Goal: Information Seeking & Learning: Learn about a topic

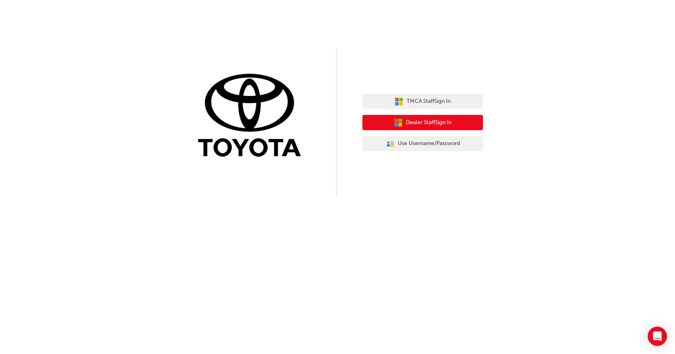
click at [464, 124] on button "Dealer Staff Sign In" at bounding box center [423, 122] width 121 height 15
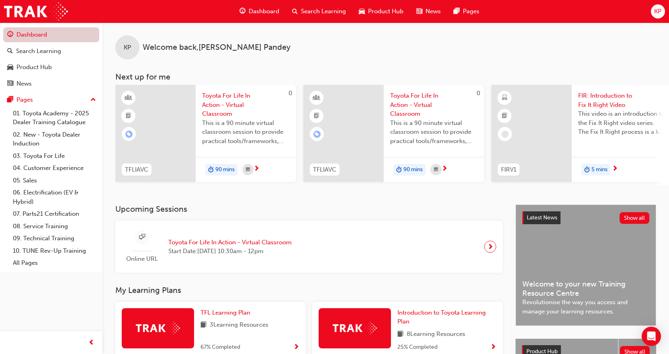
drag, startPoint x: 45, startPoint y: 31, endPoint x: 55, endPoint y: 35, distance: 11.7
click at [45, 31] on link "Dashboard" at bounding box center [51, 34] width 96 height 15
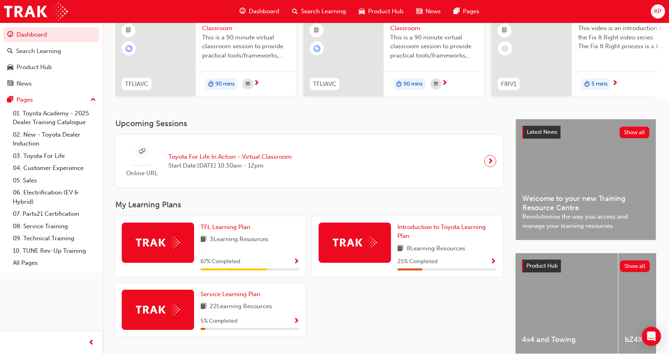
scroll to position [121, 0]
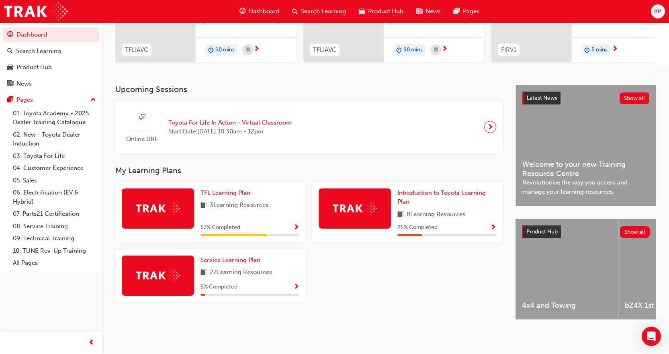
click at [298, 290] on span "Show Progress" at bounding box center [296, 287] width 6 height 7
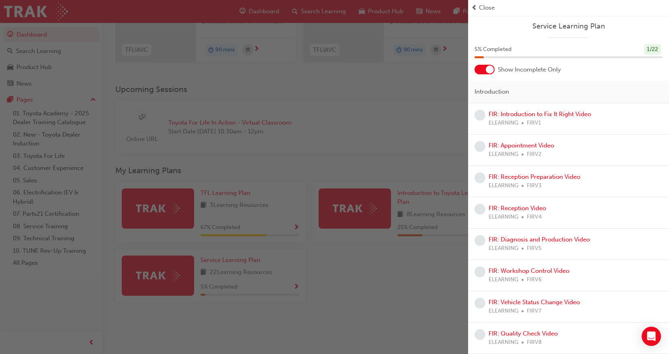
click at [439, 102] on div "button" at bounding box center [234, 177] width 468 height 354
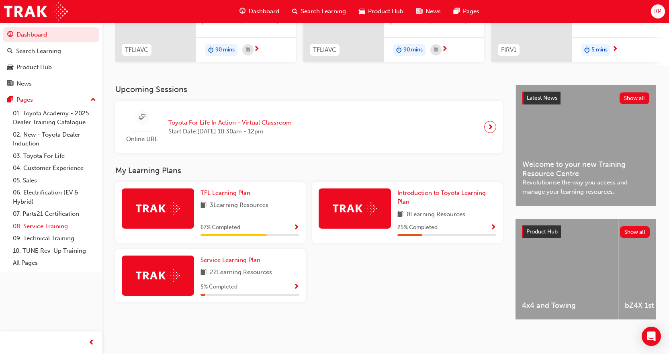
click at [61, 227] on link "08. Service Training" at bounding box center [55, 226] width 90 height 12
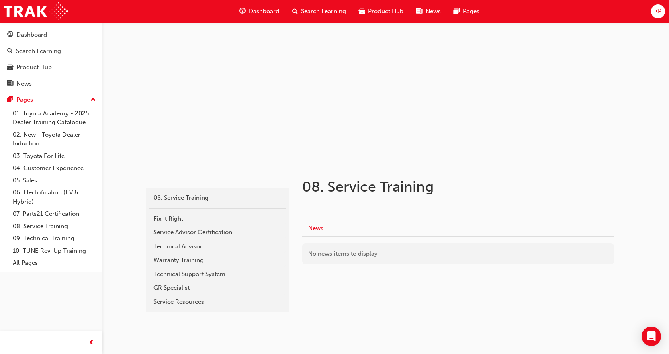
scroll to position [31, 0]
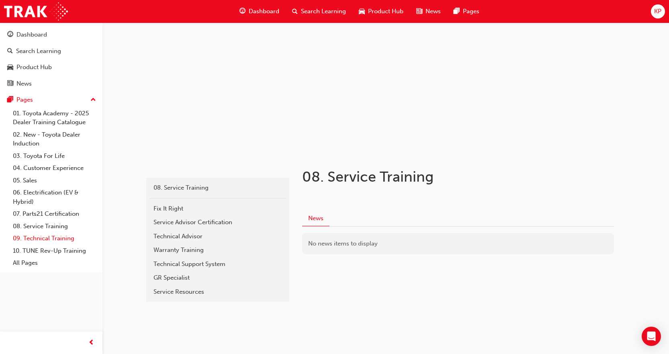
click at [65, 242] on link "09. Technical Training" at bounding box center [55, 238] width 90 height 12
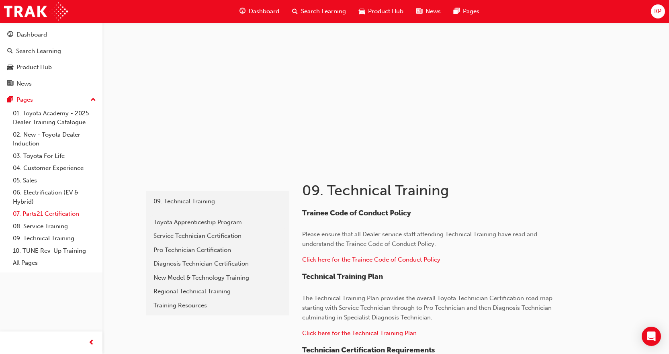
scroll to position [11, 0]
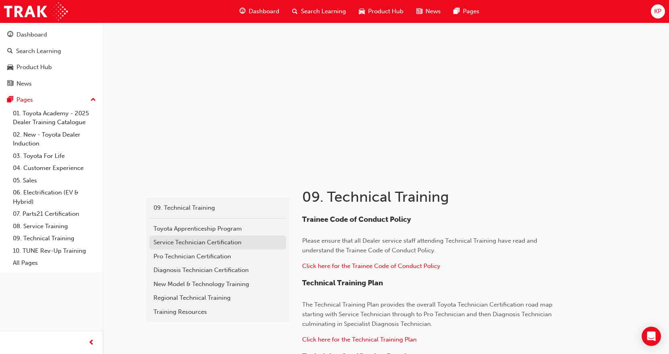
click at [211, 245] on div "Service Technician Certification" at bounding box center [218, 242] width 129 height 9
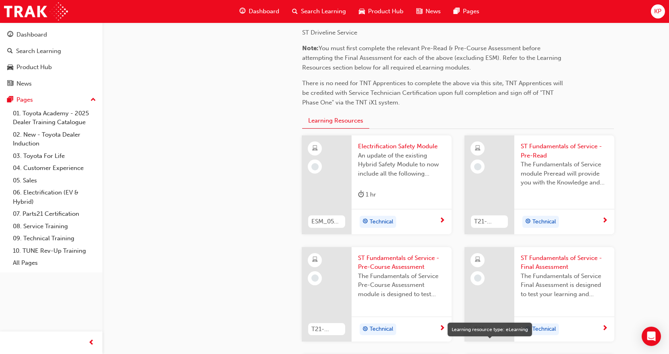
scroll to position [161, 0]
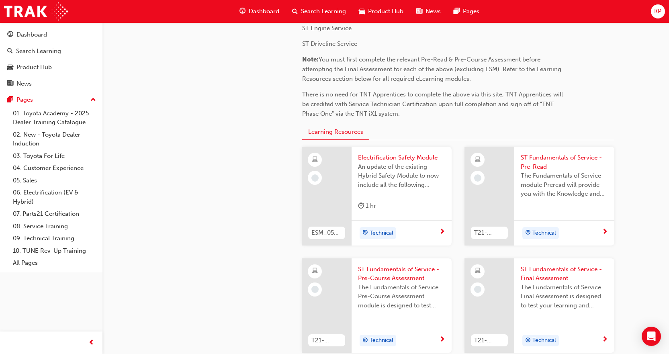
click at [544, 158] on span "ST Fundamentals of Service - Pre-Read" at bounding box center [564, 162] width 87 height 18
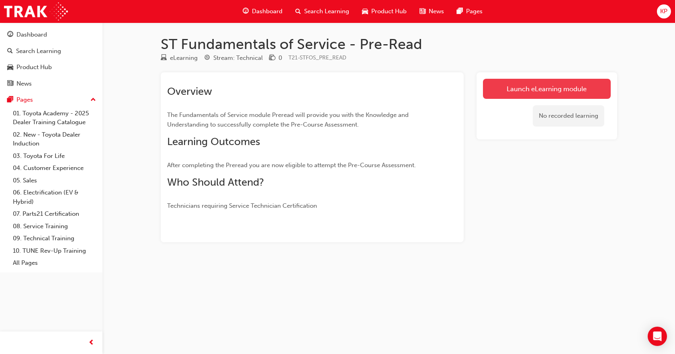
click at [577, 85] on link "Launch eLearning module" at bounding box center [547, 89] width 128 height 20
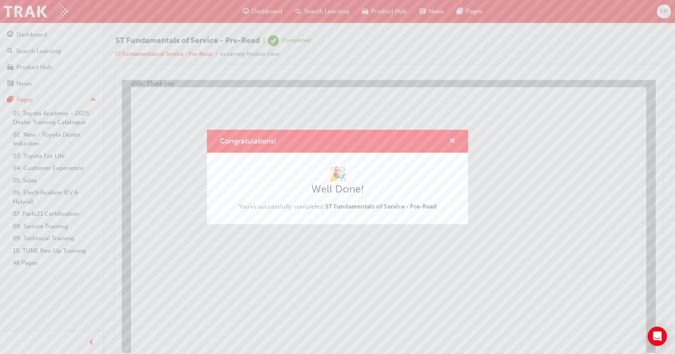
click at [452, 141] on span "cross-icon" at bounding box center [452, 141] width 6 height 7
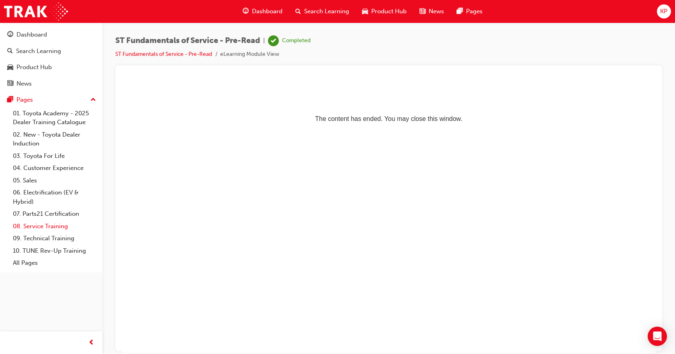
click at [57, 227] on link "08. Service Training" at bounding box center [55, 226] width 90 height 12
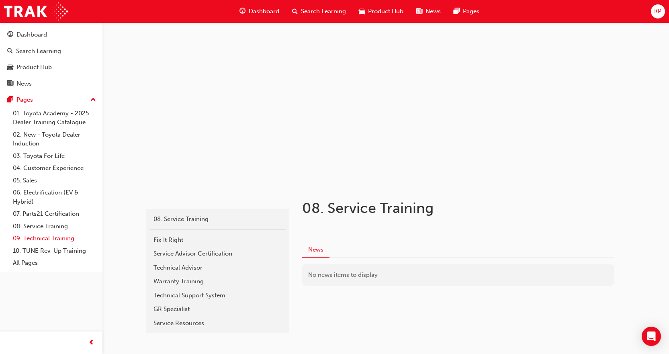
click at [61, 241] on link "09. Technical Training" at bounding box center [55, 238] width 90 height 12
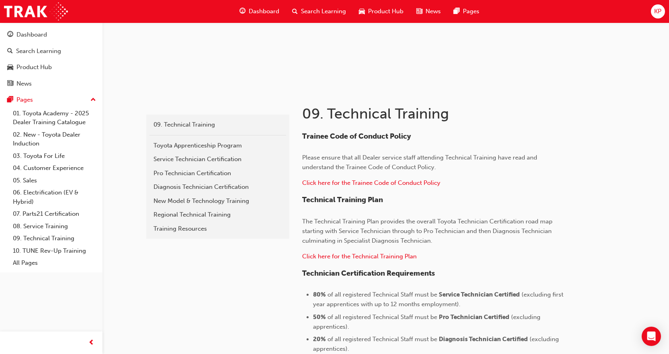
scroll to position [92, 0]
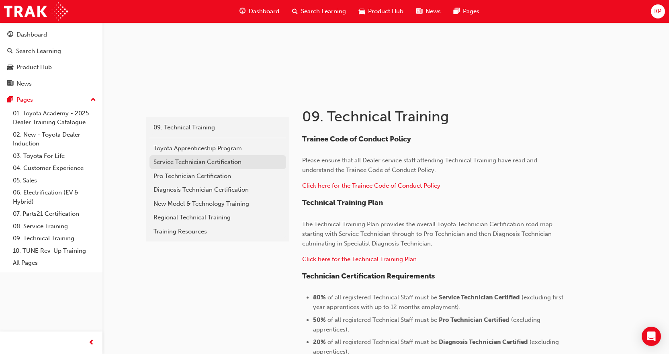
click at [199, 161] on div "Service Technician Certification" at bounding box center [218, 162] width 129 height 9
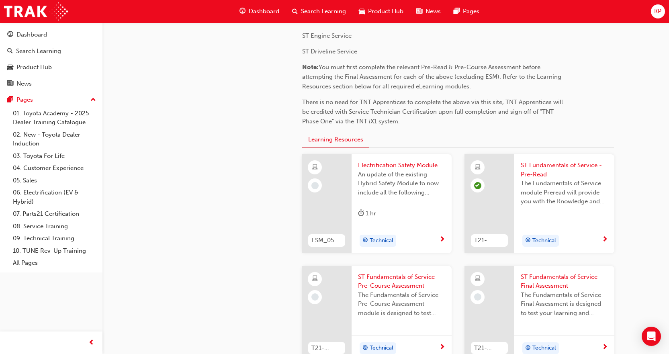
scroll to position [172, 0]
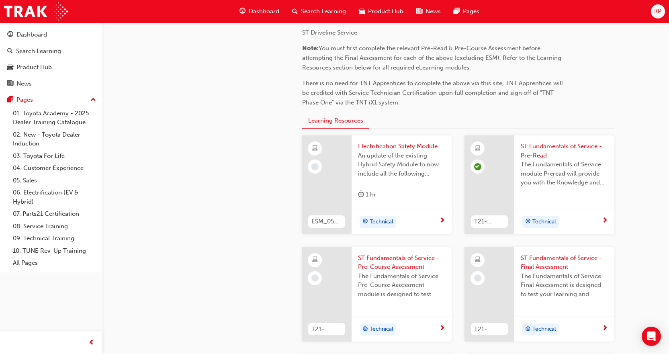
click at [414, 265] on span "ST Fundamentals of Service - Pre-Course Assessment" at bounding box center [401, 263] width 87 height 18
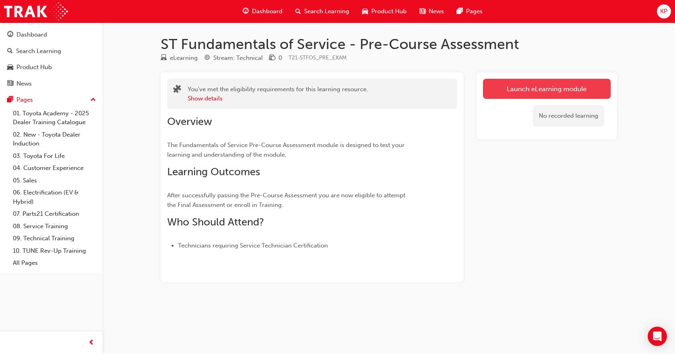
click at [536, 83] on link "Launch eLearning module" at bounding box center [547, 89] width 128 height 20
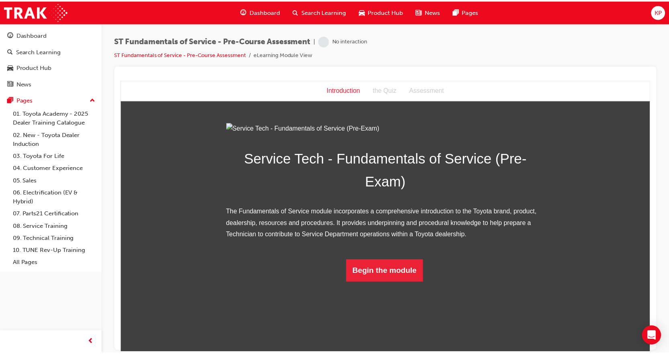
scroll to position [18, 0]
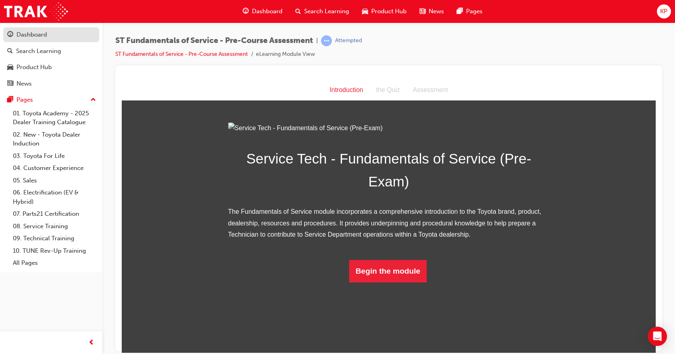
click at [34, 32] on div "Dashboard" at bounding box center [31, 34] width 31 height 9
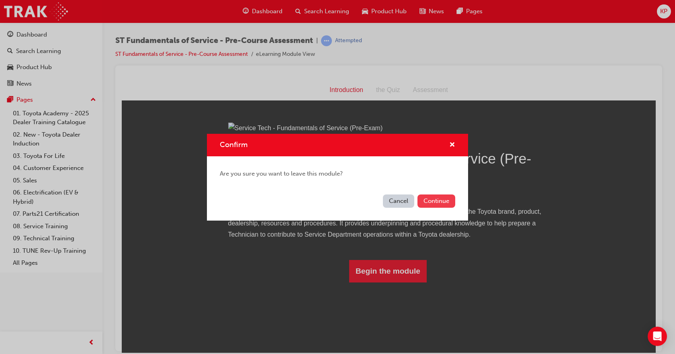
click at [434, 206] on button "Continue" at bounding box center [437, 201] width 38 height 13
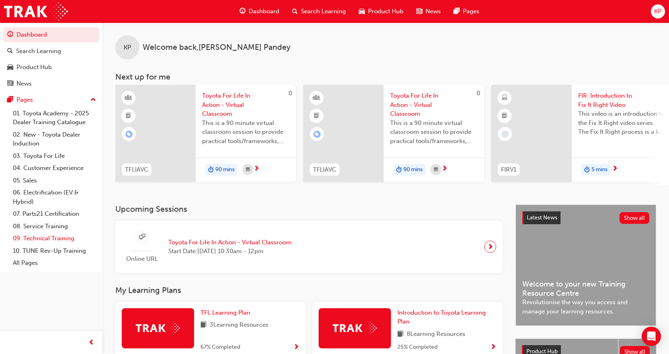
click at [66, 236] on link "09. Technical Training" at bounding box center [55, 238] width 90 height 12
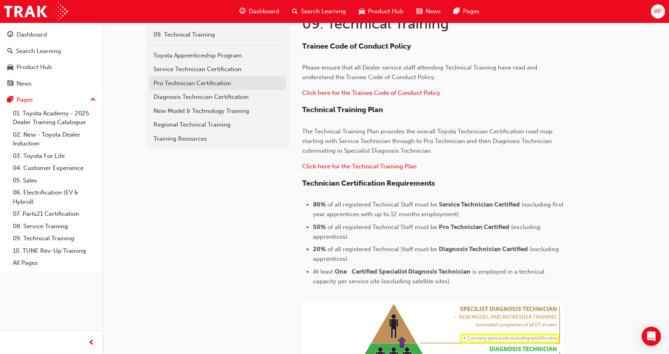
scroll to position [161, 0]
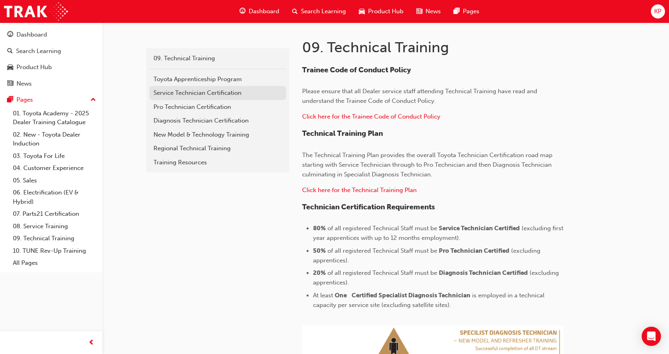
click at [199, 93] on div "Service Technician Certification" at bounding box center [218, 92] width 129 height 9
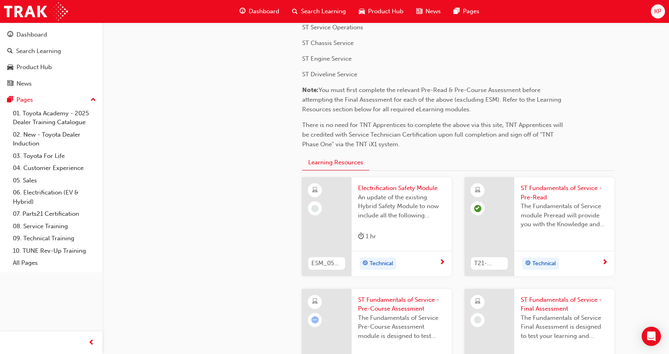
scroll to position [121, 0]
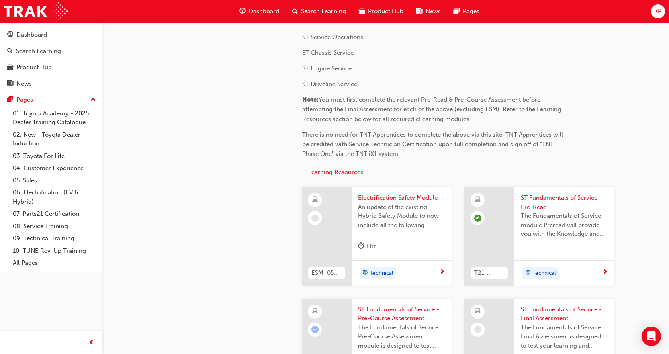
click at [270, 16] on div "Dashboard" at bounding box center [259, 11] width 53 height 16
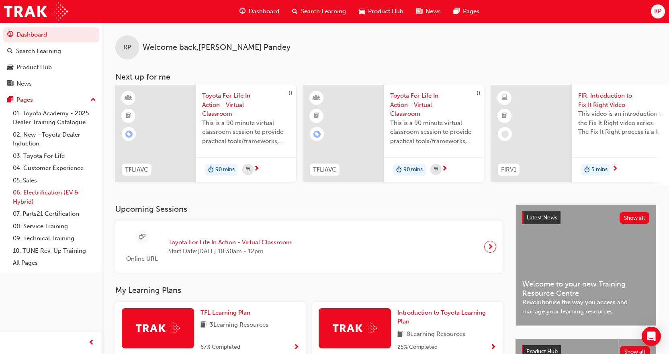
click at [52, 190] on link "06. Electrification (EV & Hybrid)" at bounding box center [55, 196] width 90 height 21
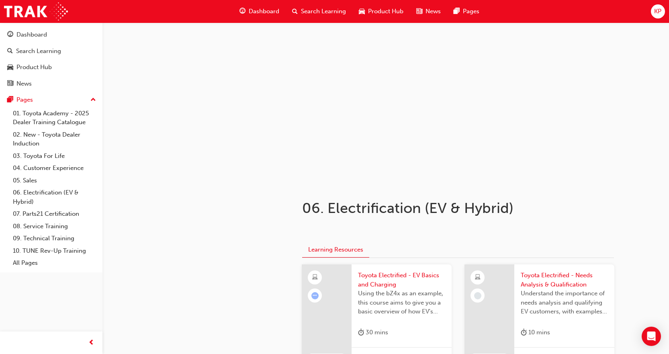
click at [657, 10] on span "KP" at bounding box center [657, 11] width 7 height 9
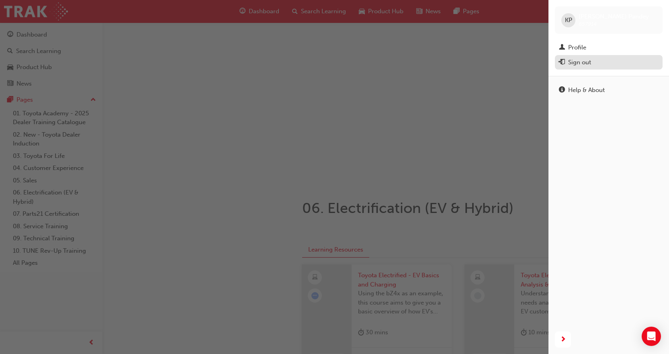
click at [575, 63] on div "Sign out" at bounding box center [579, 62] width 23 height 9
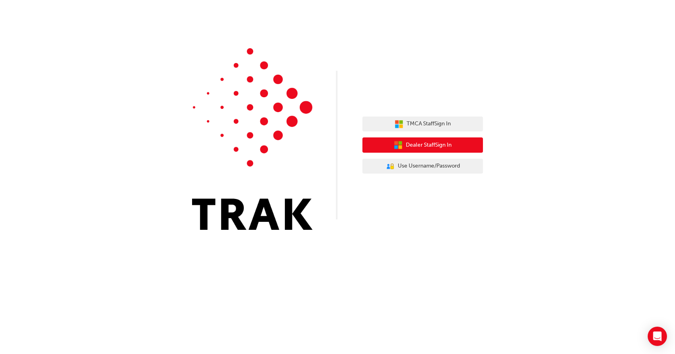
click at [422, 141] on span "Dealer Staff Sign In" at bounding box center [429, 145] width 46 height 9
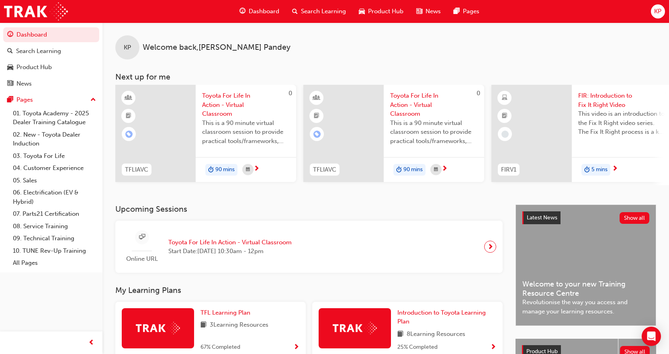
click at [657, 12] on span "KP" at bounding box center [657, 11] width 7 height 9
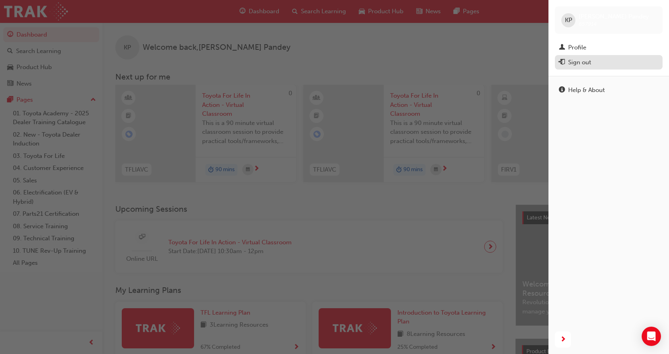
click at [580, 62] on div "Sign out" at bounding box center [579, 62] width 23 height 9
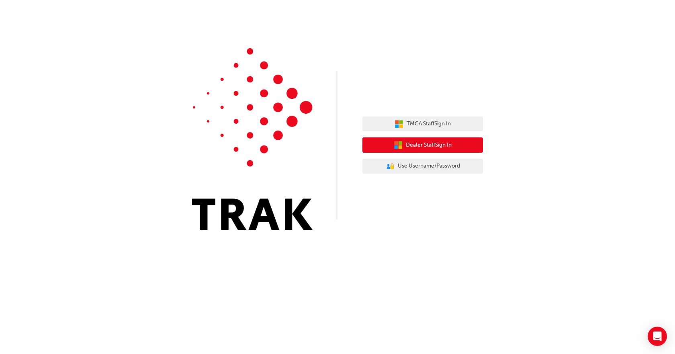
click at [425, 147] on span "Dealer Staff Sign In" at bounding box center [429, 145] width 46 height 9
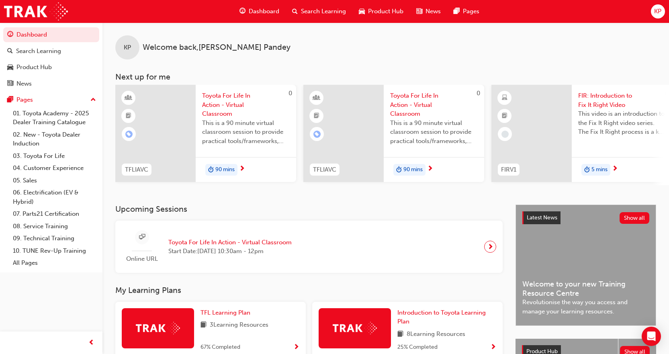
click at [653, 10] on div "KP" at bounding box center [658, 11] width 14 height 14
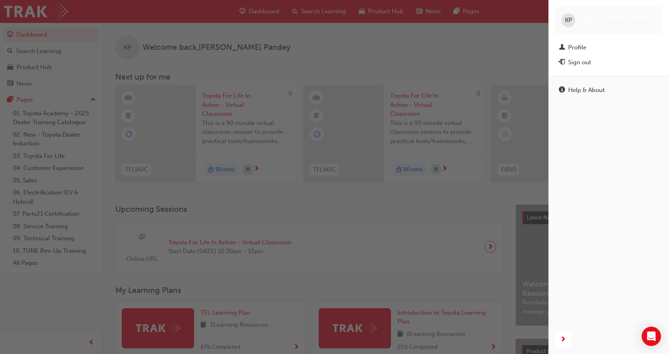
click at [595, 21] on span "657914" at bounding box center [588, 23] width 18 height 7
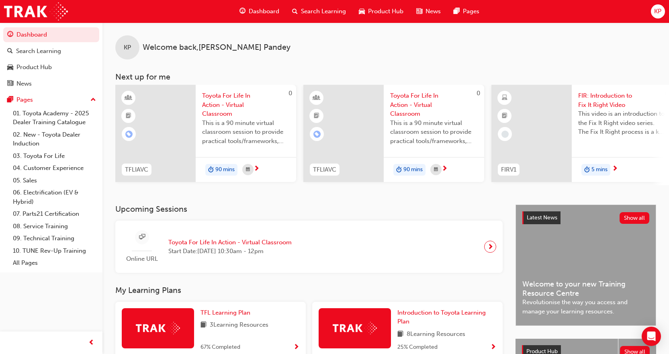
click at [653, 14] on div "KP" at bounding box center [658, 11] width 14 height 14
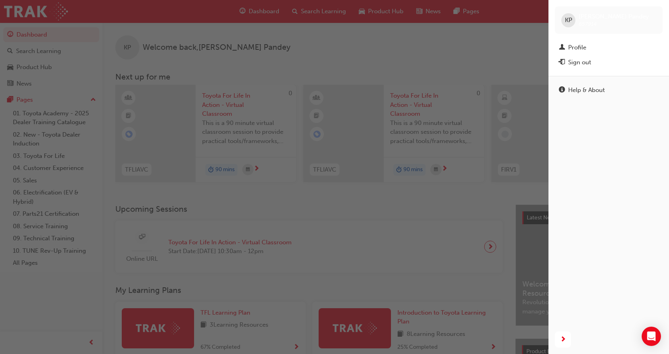
click at [570, 22] on span "KP" at bounding box center [568, 20] width 7 height 9
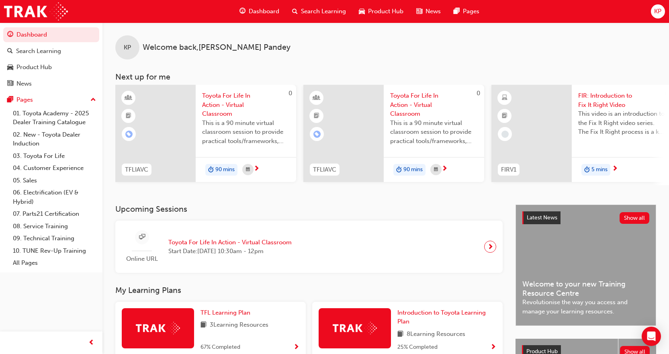
click at [655, 12] on span "KP" at bounding box center [657, 11] width 7 height 9
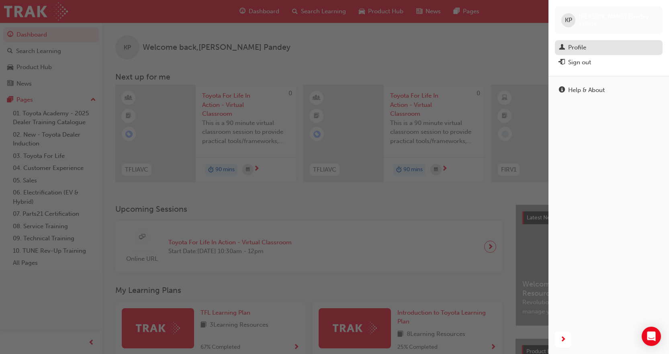
click at [588, 51] on div "Profile" at bounding box center [609, 48] width 100 height 10
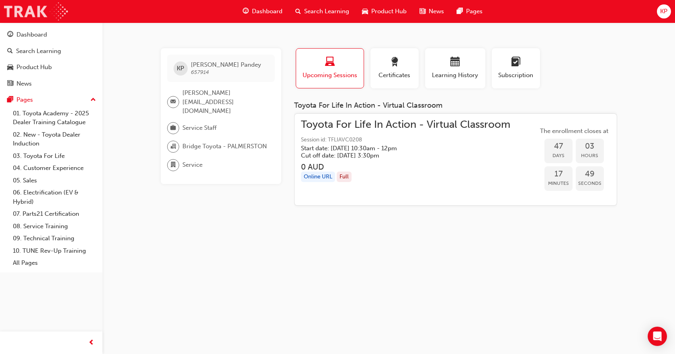
click at [48, 9] on img at bounding box center [36, 11] width 64 height 18
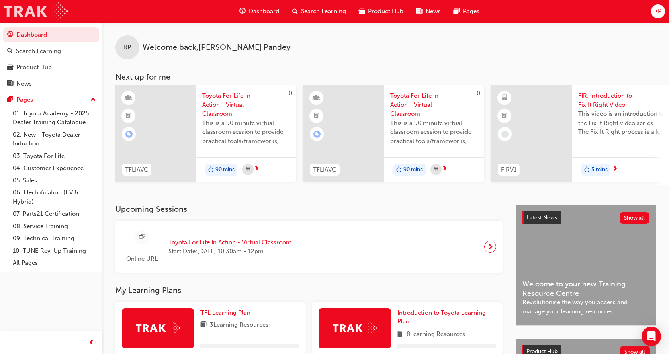
click at [48, 10] on img at bounding box center [36, 11] width 64 height 18
click at [657, 7] on span "KP" at bounding box center [657, 11] width 7 height 9
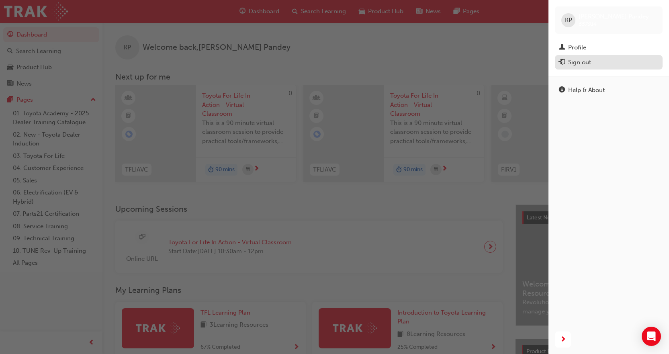
click at [580, 63] on div "Sign out" at bounding box center [579, 62] width 23 height 9
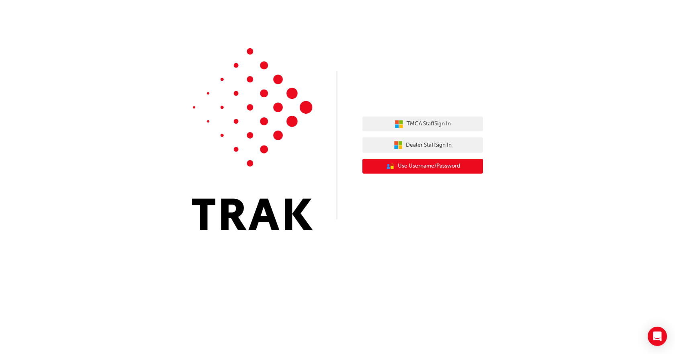
click at [408, 169] on span "Use Username/Password" at bounding box center [429, 166] width 62 height 9
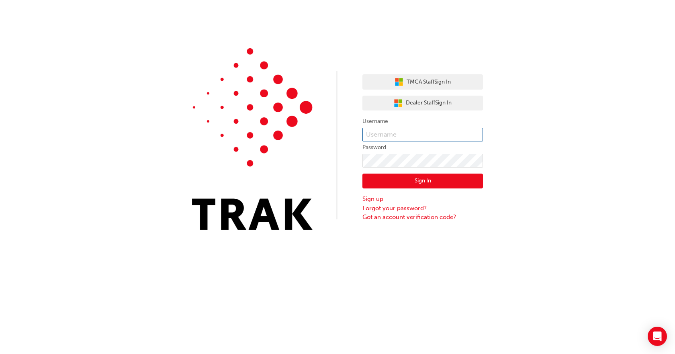
click at [395, 137] on input "text" at bounding box center [423, 135] width 121 height 14
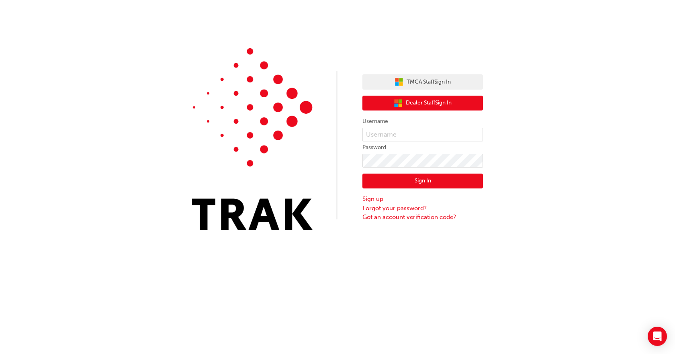
click at [434, 108] on button "Dealer Staff Sign In" at bounding box center [423, 103] width 121 height 15
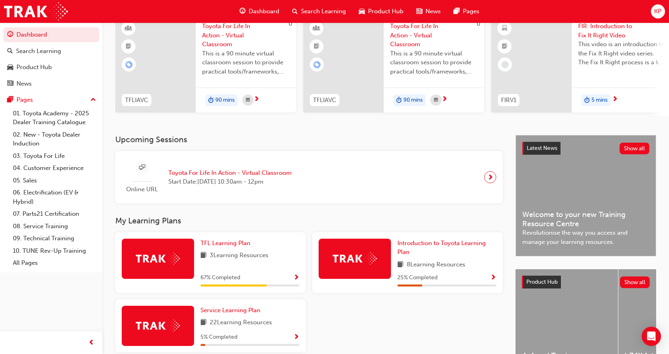
scroll to position [126, 0]
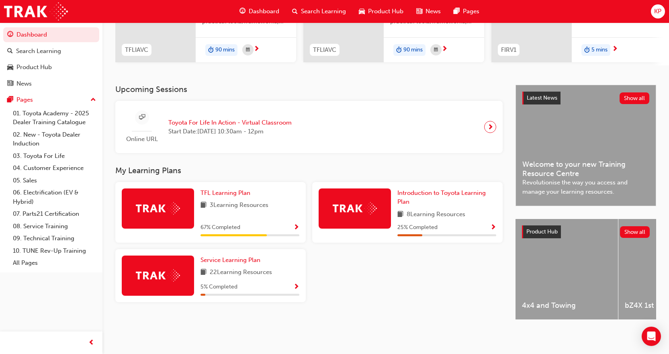
click at [655, 14] on span "KP" at bounding box center [657, 11] width 7 height 9
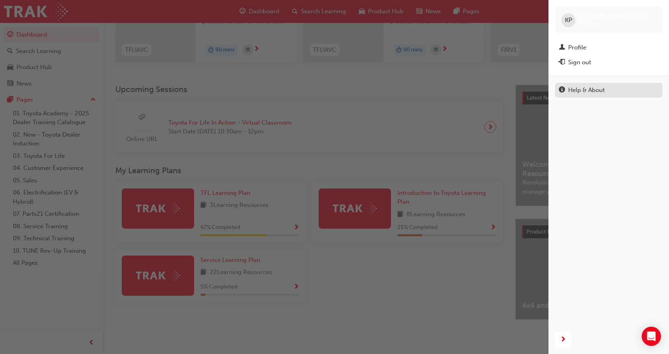
click at [596, 90] on div "Help & About" at bounding box center [586, 90] width 37 height 9
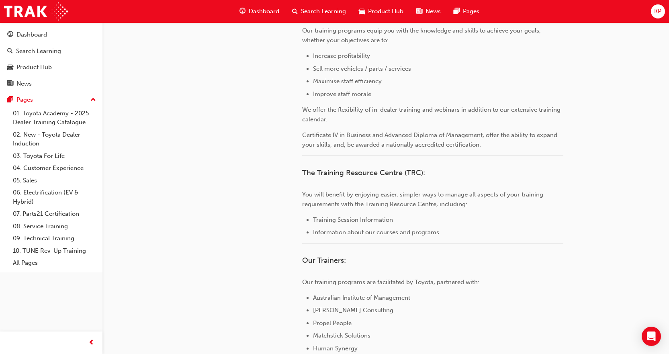
scroll to position [371, 0]
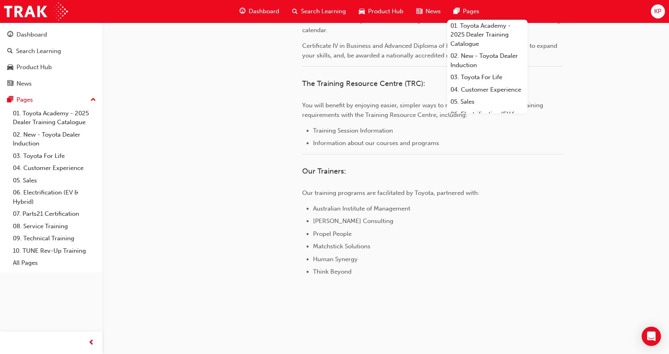
click at [662, 6] on div "KP" at bounding box center [658, 11] width 14 height 14
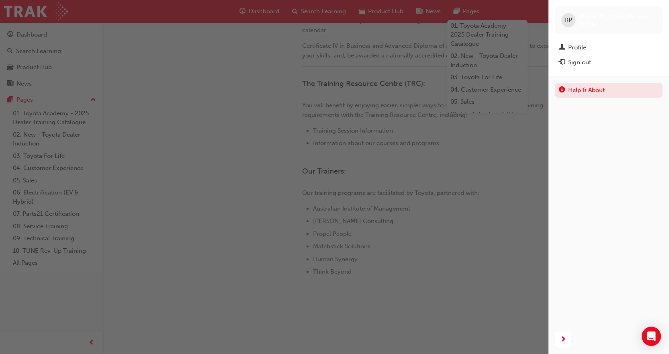
click at [527, 218] on div "button" at bounding box center [274, 177] width 549 height 354
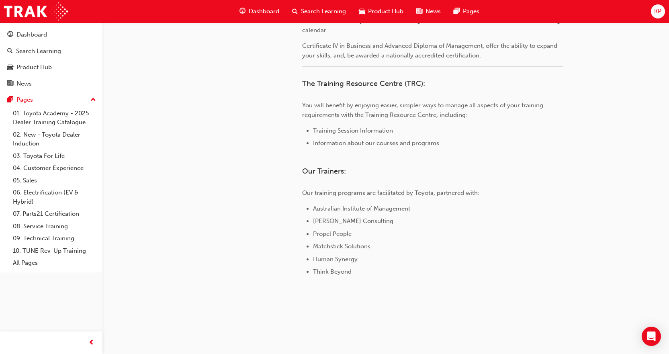
click at [662, 7] on span "KP" at bounding box center [657, 11] width 7 height 9
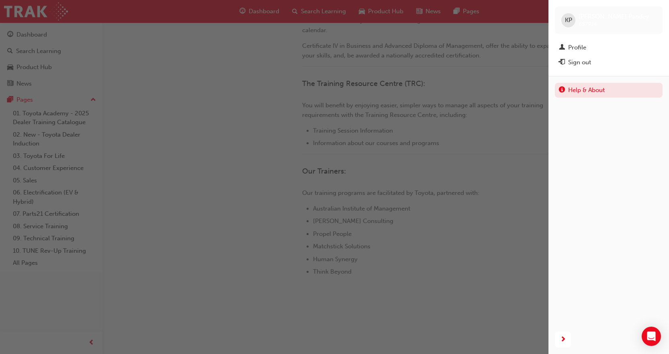
click at [598, 66] on div "Sign out" at bounding box center [609, 62] width 100 height 10
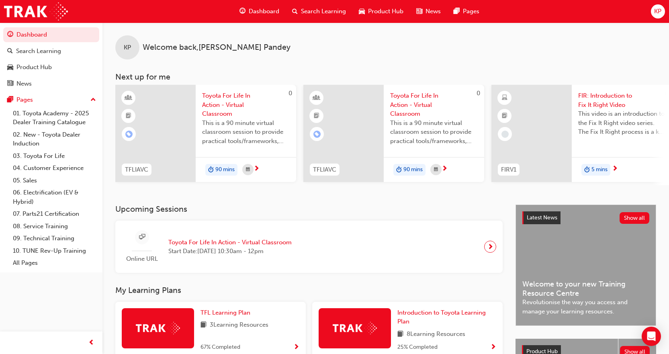
click at [659, 14] on span "KP" at bounding box center [657, 11] width 7 height 9
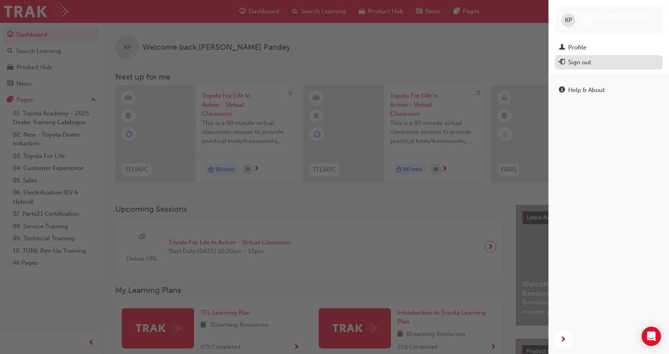
click at [589, 64] on div "Sign out" at bounding box center [579, 62] width 23 height 9
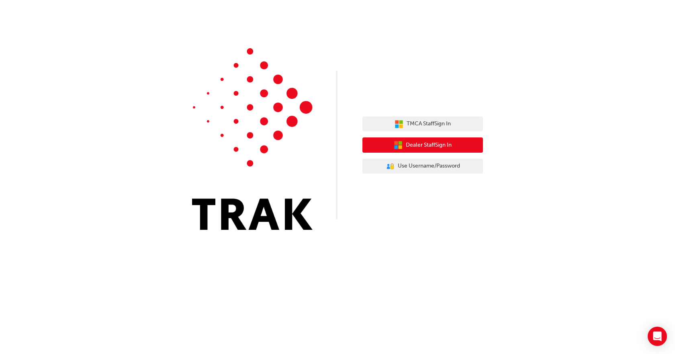
click at [429, 148] on span "Dealer Staff Sign In" at bounding box center [429, 145] width 46 height 9
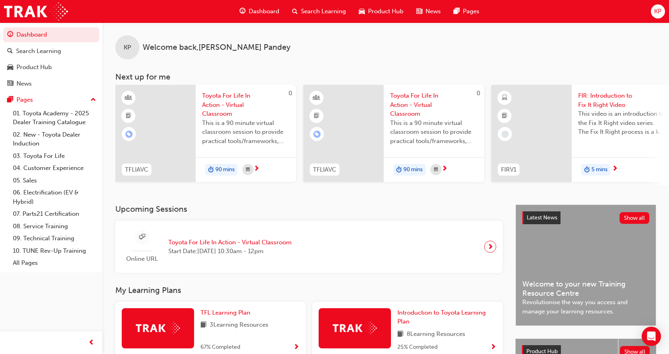
click at [659, 12] on span "KP" at bounding box center [657, 11] width 7 height 9
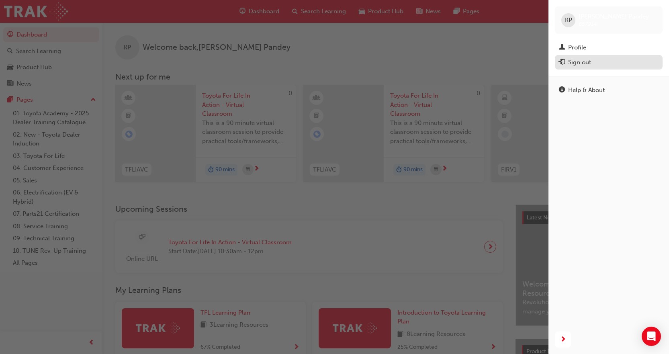
click at [580, 66] on div "Sign out" at bounding box center [579, 62] width 23 height 9
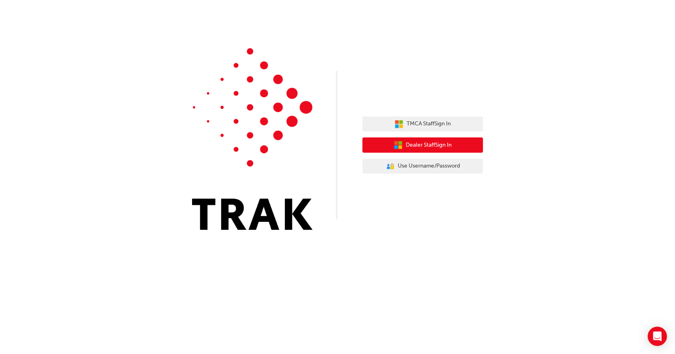
drag, startPoint x: 418, startPoint y: 145, endPoint x: 415, endPoint y: 152, distance: 6.9
click at [415, 152] on button "Dealer Staff Sign In" at bounding box center [423, 144] width 121 height 15
